Goal: Navigation & Orientation: Find specific page/section

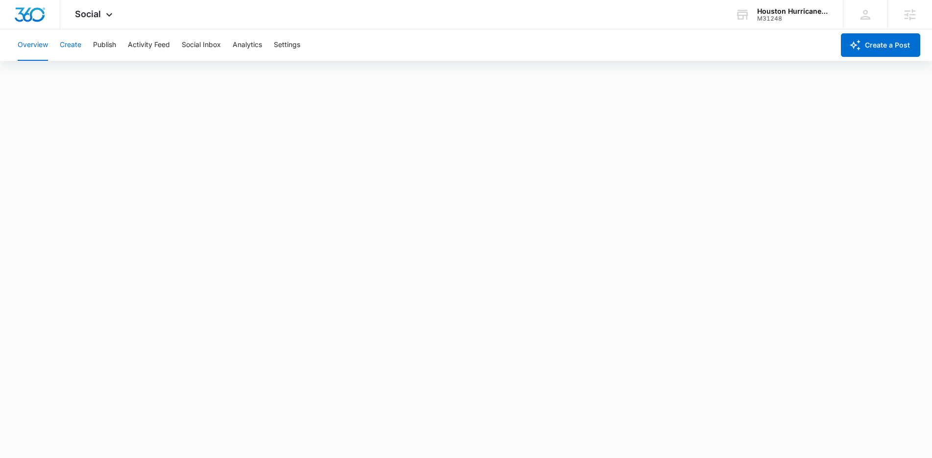
click at [74, 45] on button "Create" at bounding box center [71, 44] width 22 height 31
click at [113, 49] on button "Publish" at bounding box center [104, 44] width 23 height 31
click at [80, 73] on button "Schedules" at bounding box center [74, 74] width 33 height 27
click at [69, 49] on button "Create" at bounding box center [71, 44] width 22 height 31
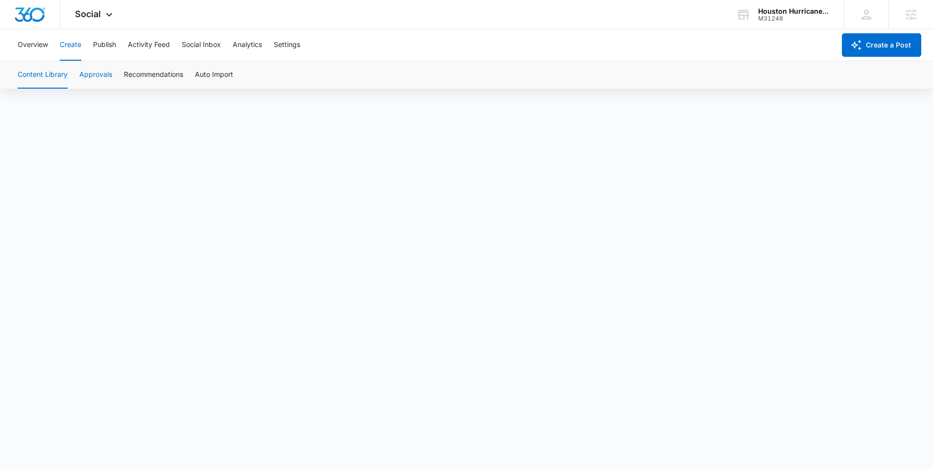
click at [105, 74] on button "Approvals" at bounding box center [95, 74] width 33 height 27
click at [33, 73] on button "Content Library" at bounding box center [43, 74] width 50 height 27
click at [41, 48] on button "Overview" at bounding box center [33, 44] width 30 height 31
click at [66, 45] on button "Create" at bounding box center [71, 44] width 22 height 31
click at [97, 46] on button "Publish" at bounding box center [104, 44] width 23 height 31
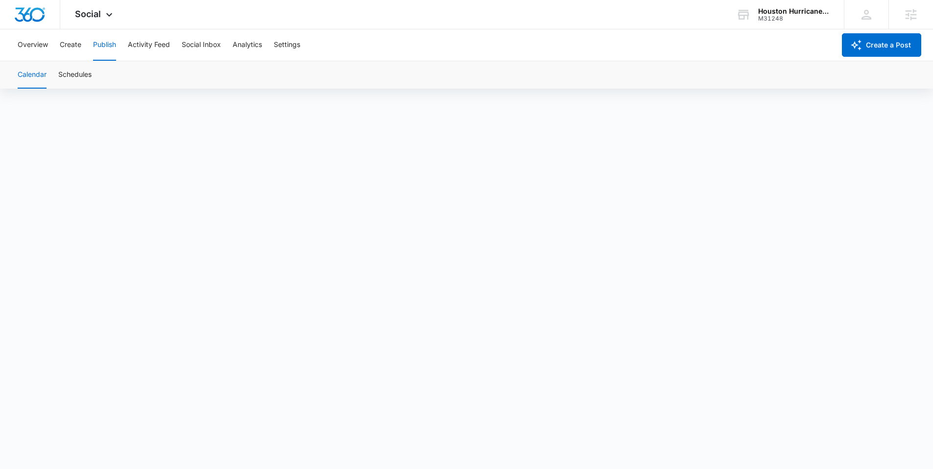
scroll to position [5, 0]
click at [91, 71] on button "Schedules" at bounding box center [74, 74] width 33 height 27
click at [77, 45] on button "Create" at bounding box center [71, 44] width 22 height 31
click at [95, 73] on button "Approvals" at bounding box center [95, 74] width 33 height 27
